Goal: Information Seeking & Learning: Learn about a topic

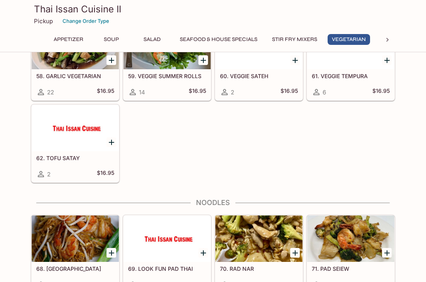
scroll to position [1182, 0]
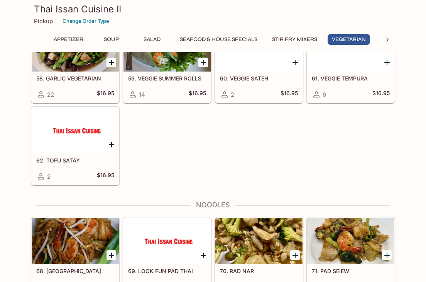
click at [64, 134] on div at bounding box center [75, 130] width 87 height 46
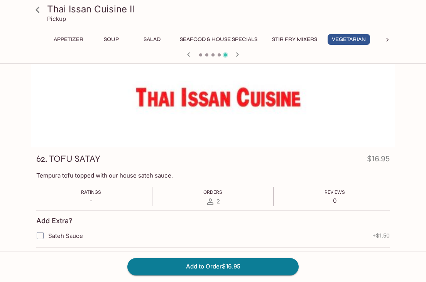
scroll to position [22, 0]
click at [61, 40] on button "Appetizer" at bounding box center [68, 39] width 38 height 11
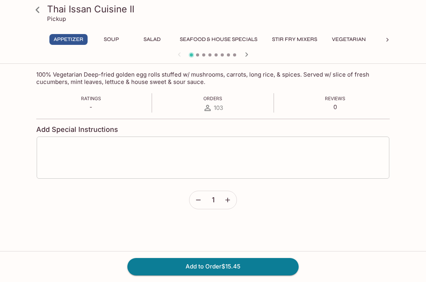
scroll to position [122, 0]
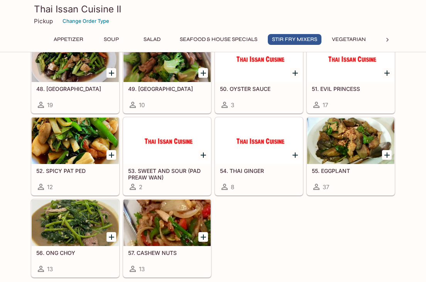
scroll to position [900, 0]
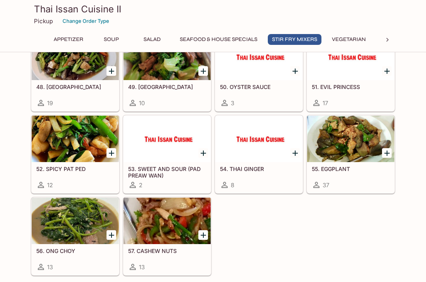
click at [361, 138] on div at bounding box center [350, 138] width 87 height 46
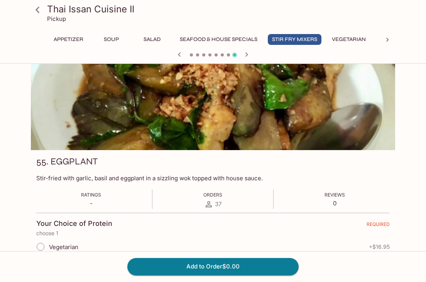
scroll to position [19, 0]
click at [355, 39] on button "Vegetarian" at bounding box center [349, 39] width 42 height 11
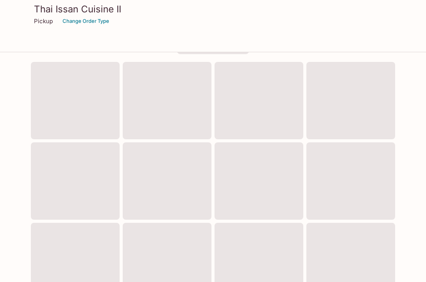
scroll to position [278, 0]
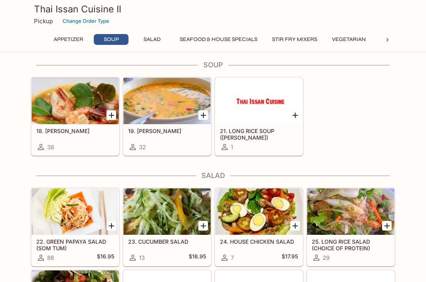
click at [359, 39] on button "Vegetarian" at bounding box center [349, 39] width 42 height 11
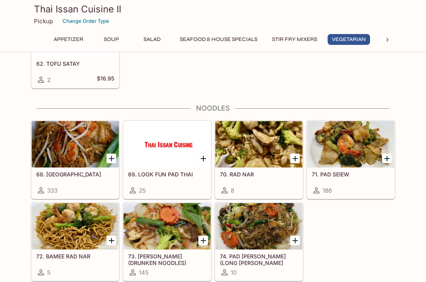
scroll to position [1281, 0]
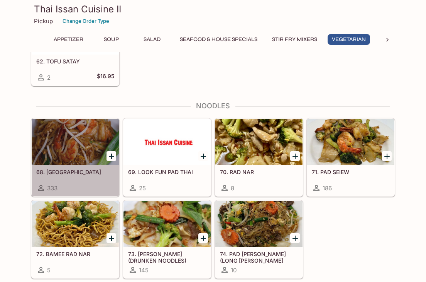
click at [59, 148] on div at bounding box center [75, 142] width 87 height 46
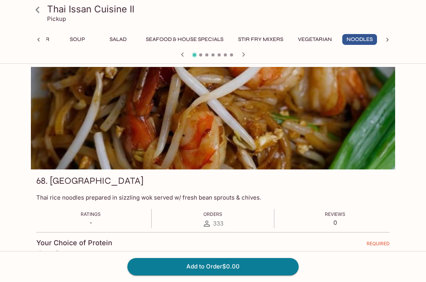
click at [122, 38] on button "Salad" at bounding box center [118, 39] width 35 height 11
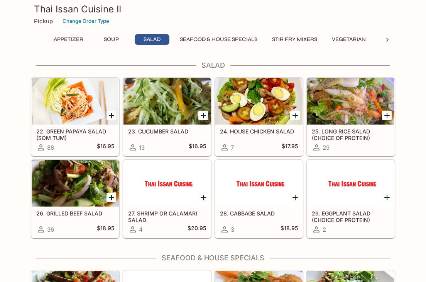
scroll to position [388, 0]
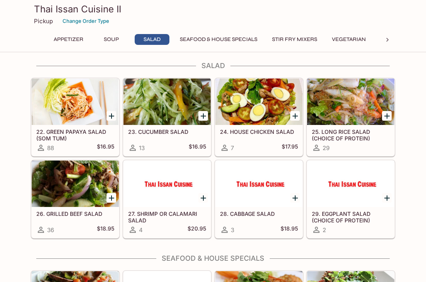
click at [339, 107] on div at bounding box center [350, 101] width 87 height 46
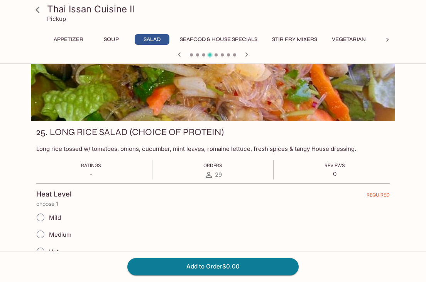
scroll to position [50, 0]
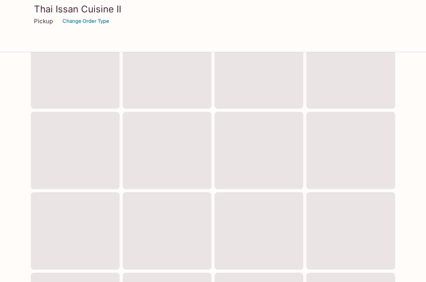
scroll to position [278, 0]
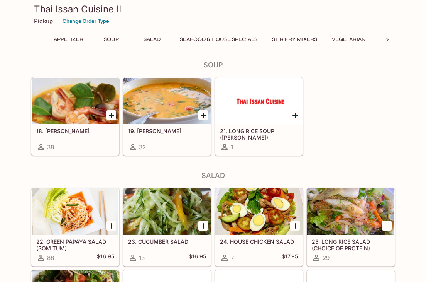
click at [295, 39] on button "Stir Fry Mixers" at bounding box center [295, 39] width 54 height 11
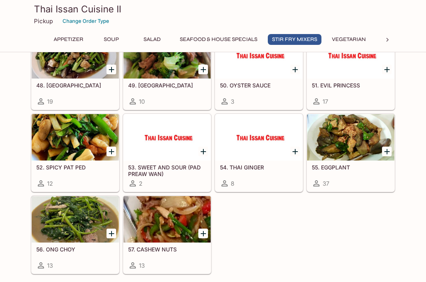
scroll to position [903, 0]
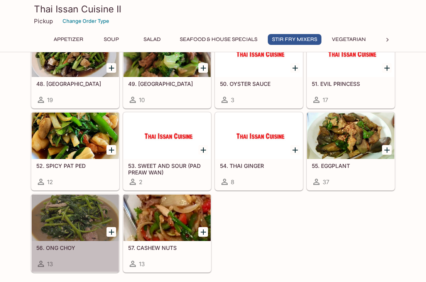
click at [70, 202] on div at bounding box center [75, 217] width 87 height 46
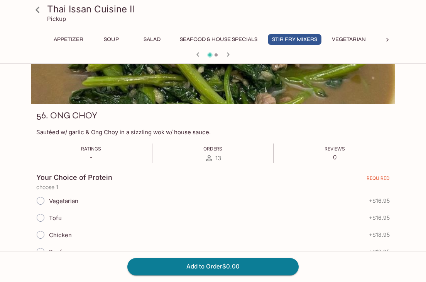
scroll to position [48, 0]
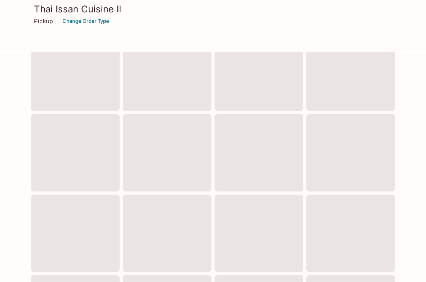
scroll to position [278, 0]
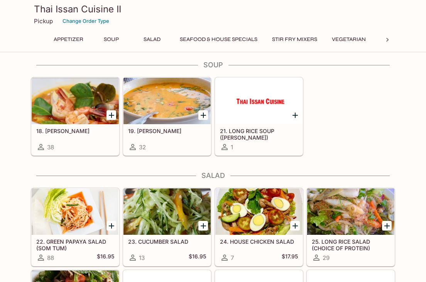
click at [301, 37] on button "Stir Fry Mixers" at bounding box center [295, 39] width 54 height 11
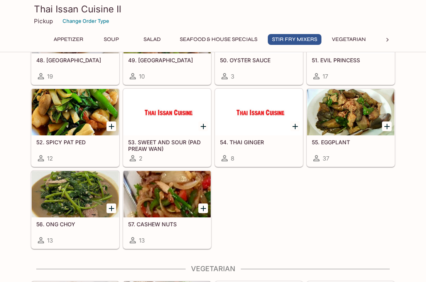
scroll to position [927, 0]
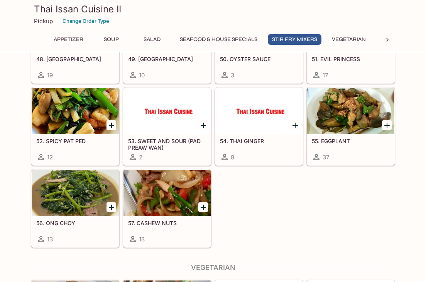
click at [259, 111] on div at bounding box center [259, 111] width 87 height 46
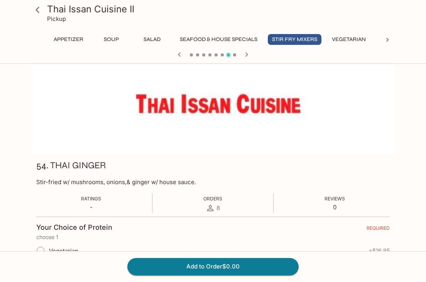
scroll to position [16, 0]
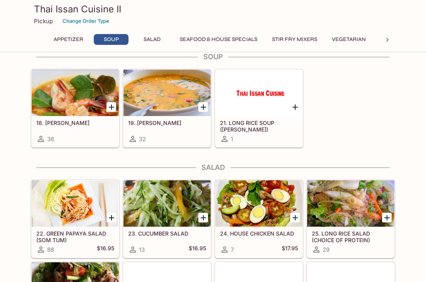
scroll to position [287, 0]
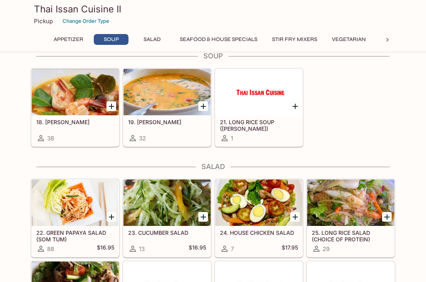
click at [292, 40] on button "Stir Fry Mixers" at bounding box center [295, 39] width 54 height 11
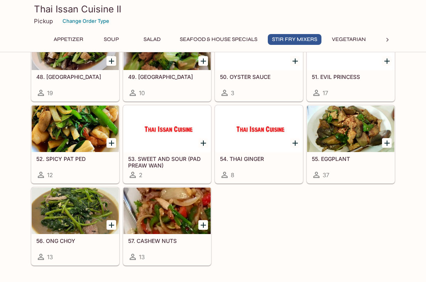
scroll to position [910, 0]
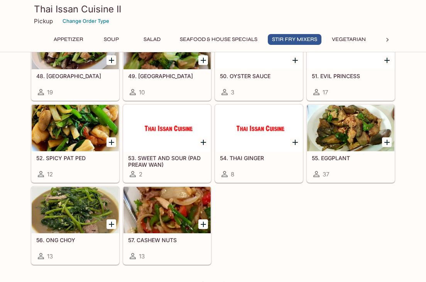
click at [182, 212] on div at bounding box center [167, 210] width 87 height 46
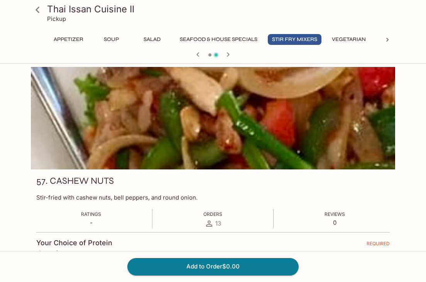
click at [37, 10] on icon at bounding box center [38, 10] width 4 height 6
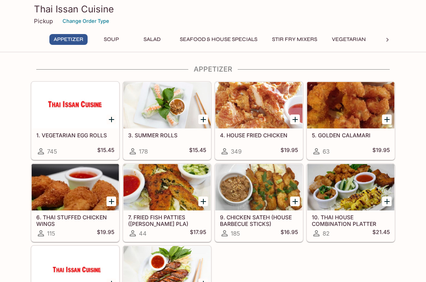
click at [350, 40] on button "Vegetarian" at bounding box center [349, 39] width 42 height 11
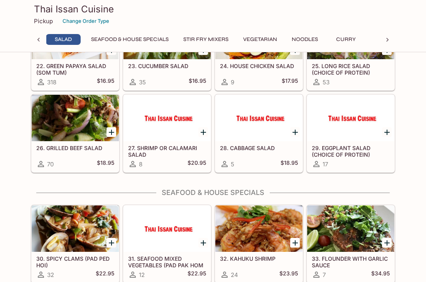
scroll to position [452, 0]
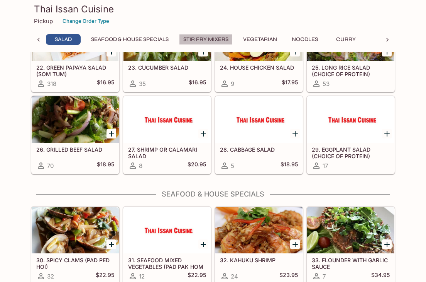
click at [206, 39] on button "Stir Fry Mixers" at bounding box center [206, 39] width 54 height 11
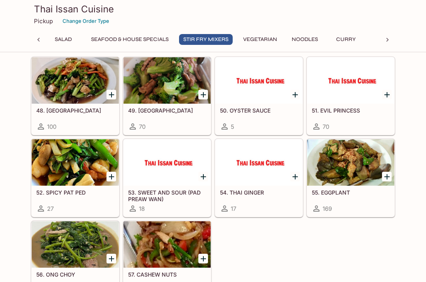
scroll to position [879, 0]
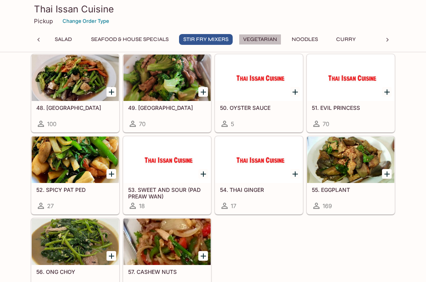
click at [267, 40] on button "Vegetarian" at bounding box center [260, 39] width 42 height 11
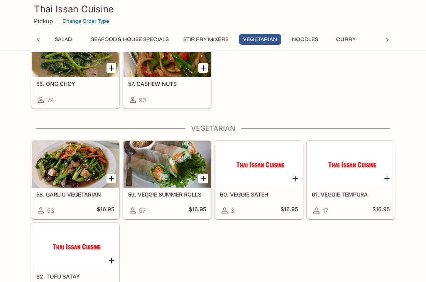
scroll to position [1125, 0]
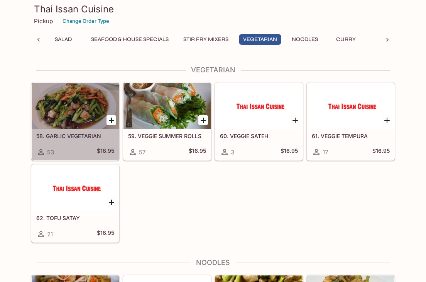
click at [66, 98] on div at bounding box center [75, 106] width 87 height 46
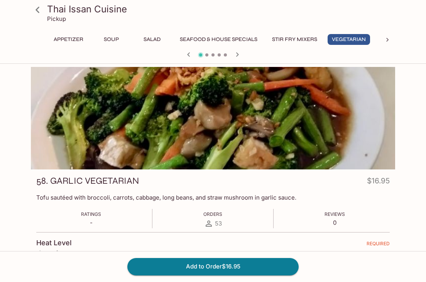
click at [85, 135] on div at bounding box center [213, 118] width 365 height 102
